Goal: Task Accomplishment & Management: Manage account settings

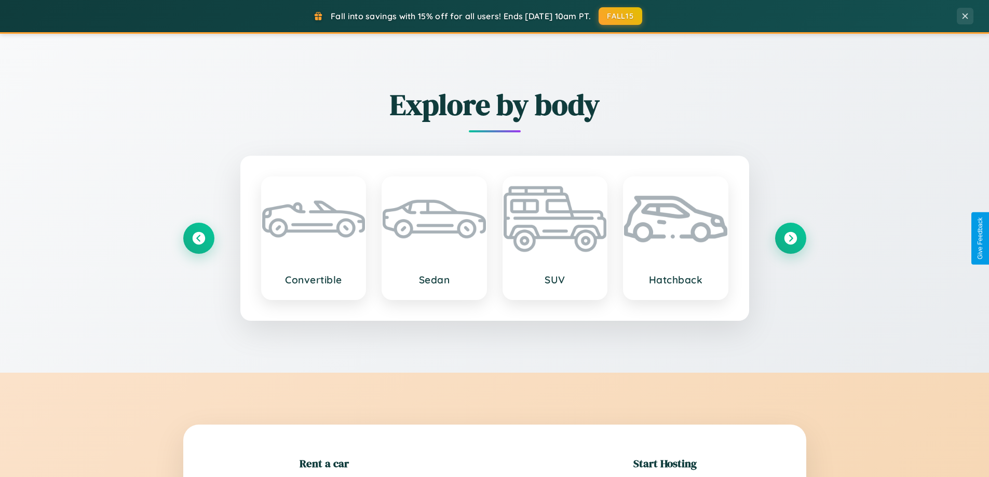
scroll to position [224, 0]
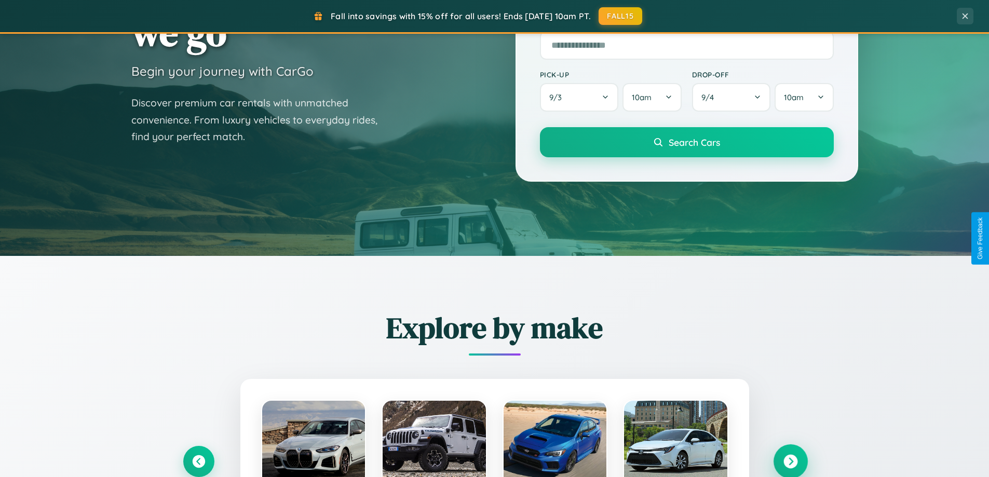
click at [790, 462] on icon at bounding box center [791, 462] width 14 height 14
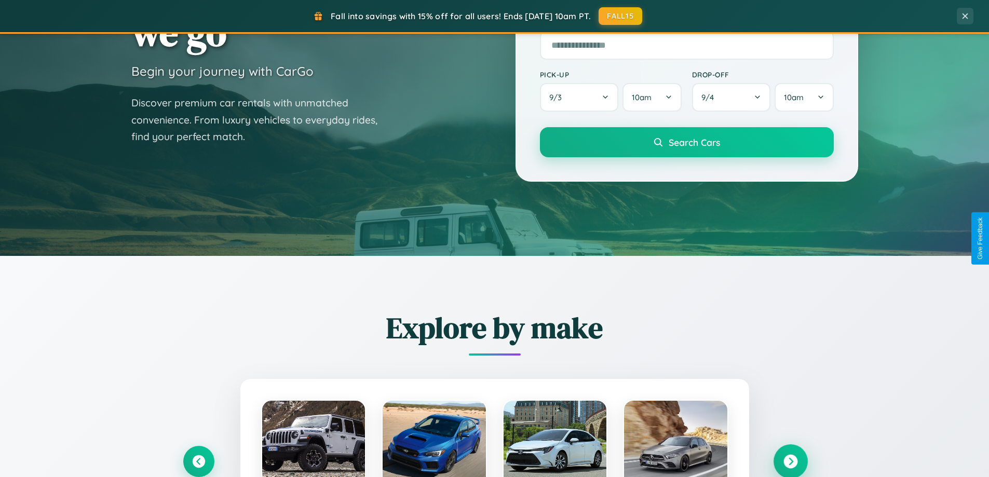
click at [790, 461] on icon at bounding box center [791, 462] width 14 height 14
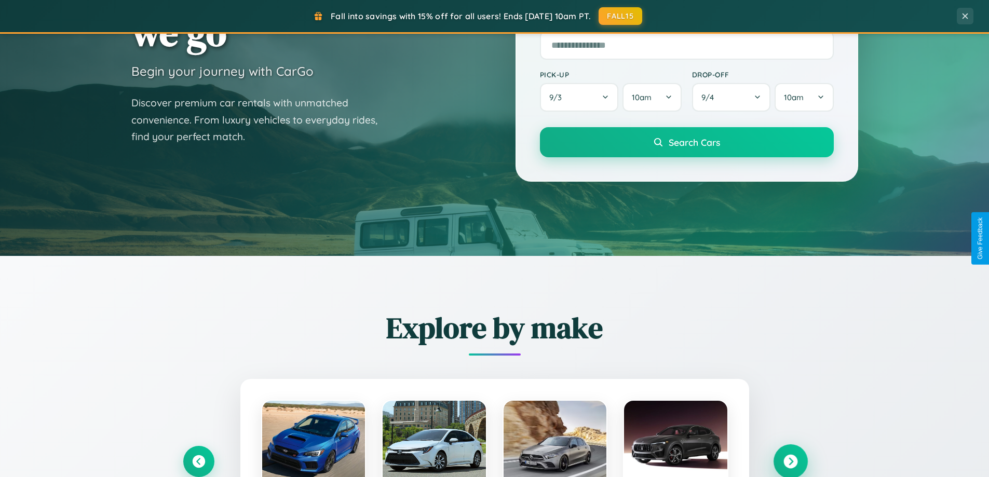
scroll to position [0, 0]
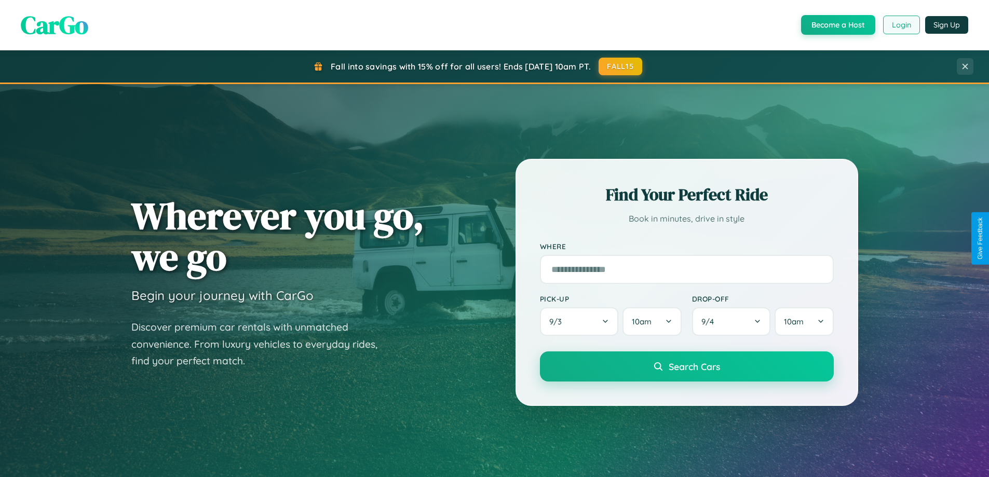
click at [901, 25] on button "Login" at bounding box center [901, 25] width 37 height 19
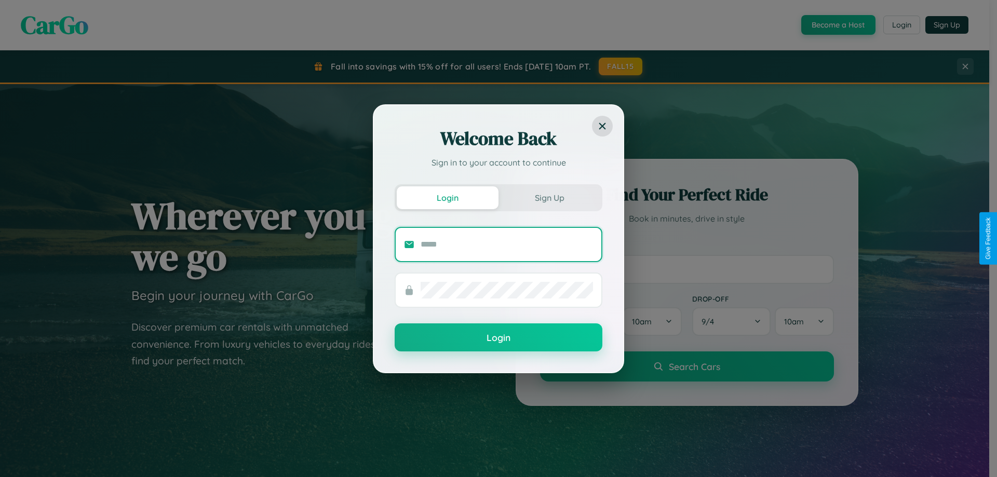
click at [507, 244] on input "text" at bounding box center [507, 244] width 172 height 17
type input "**********"
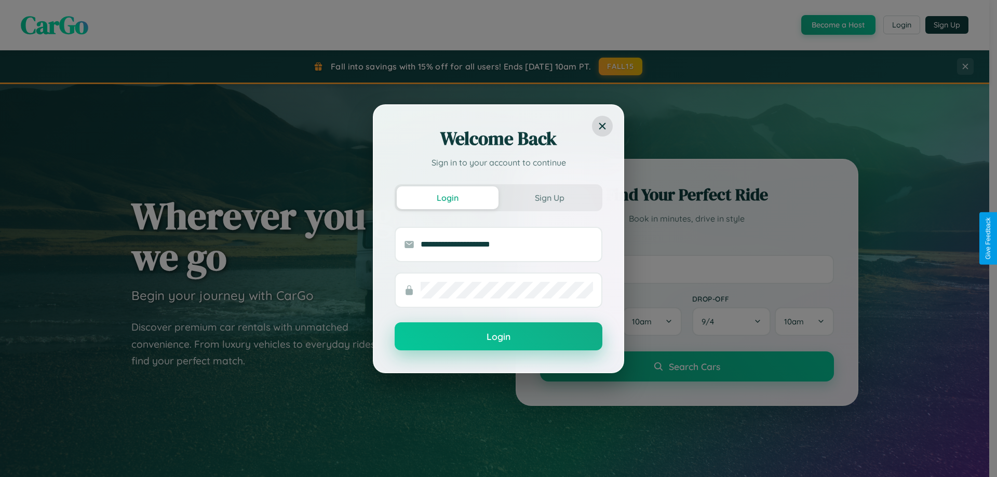
click at [499, 337] on button "Login" at bounding box center [499, 337] width 208 height 28
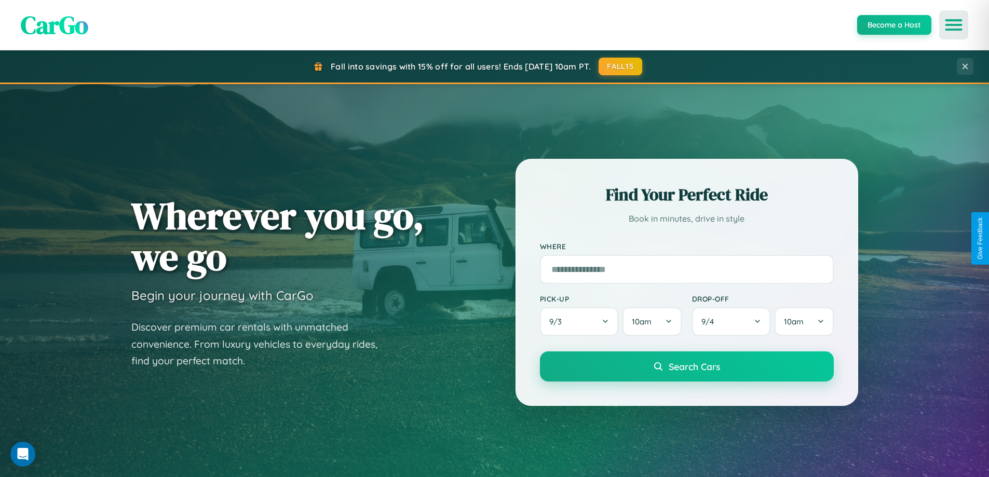
click at [954, 25] on icon "Open menu" at bounding box center [954, 24] width 15 height 9
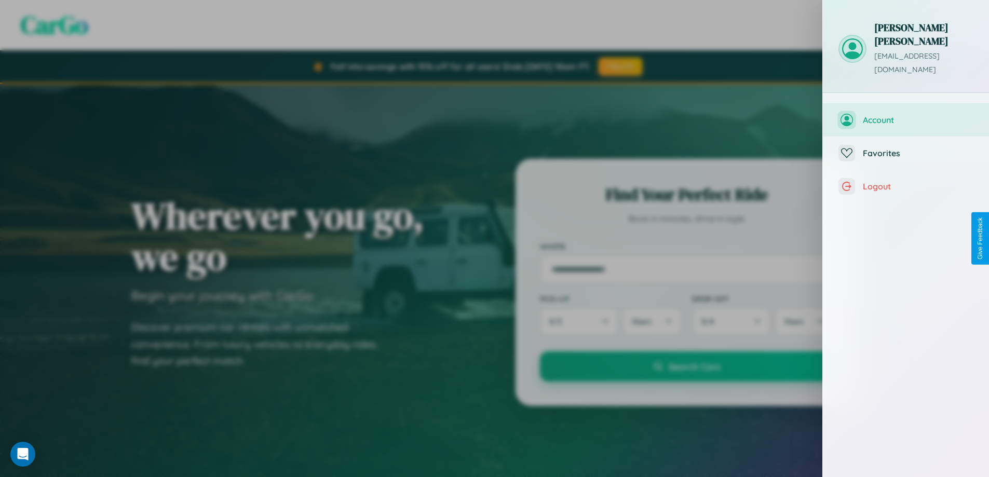
click at [906, 115] on span "Account" at bounding box center [918, 120] width 111 height 10
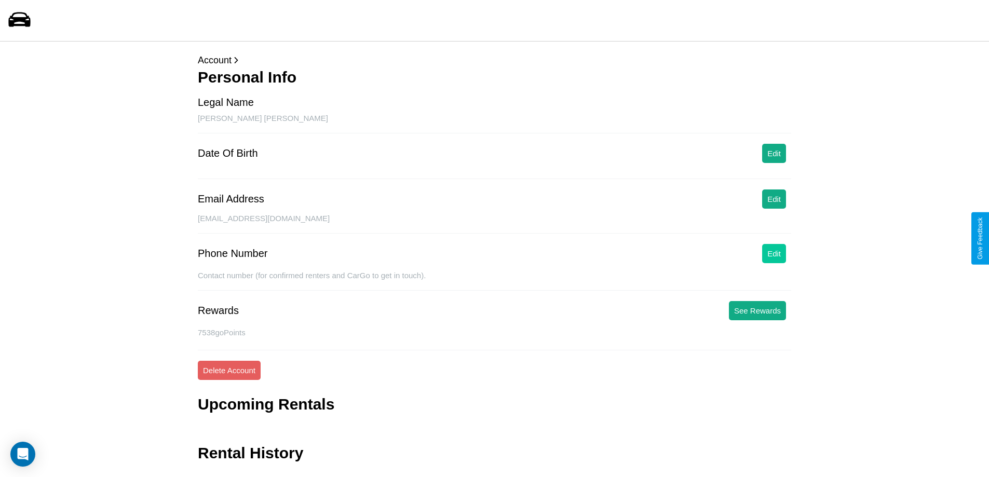
click at [774, 253] on button "Edit" at bounding box center [774, 253] width 24 height 19
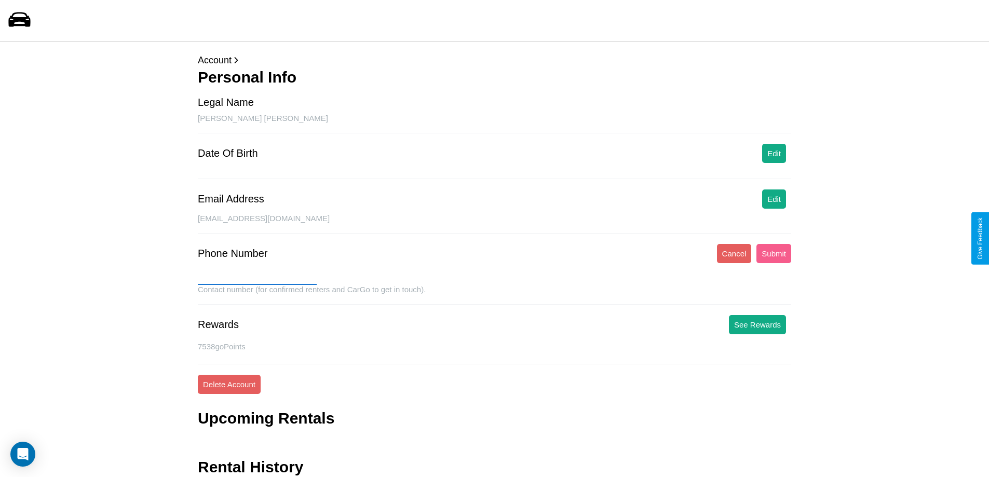
click at [257, 277] on input "text" at bounding box center [257, 277] width 119 height 17
type input "**********"
